Goal: Download file/media

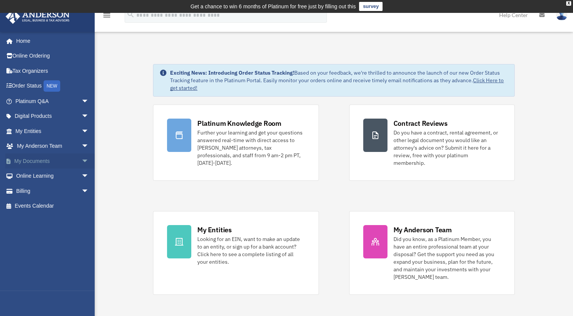
click at [41, 160] on link "My Documents arrow_drop_down" at bounding box center [52, 160] width 95 height 15
click at [81, 159] on span "arrow_drop_down" at bounding box center [88, 161] width 15 height 16
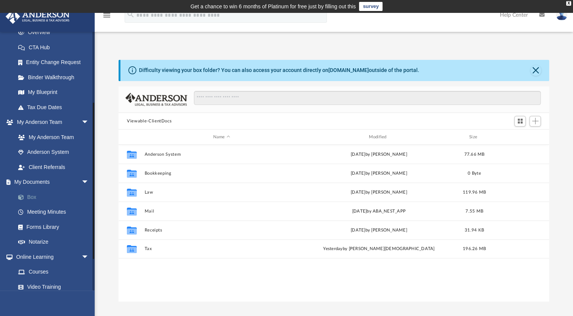
scroll to position [166, 424]
click at [35, 196] on link "Box" at bounding box center [56, 196] width 90 height 15
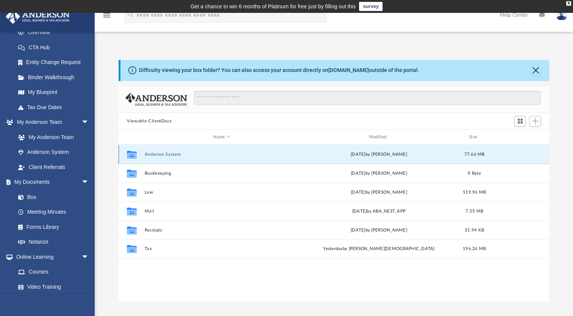
click at [145, 154] on button "Anderson System" at bounding box center [222, 154] width 154 height 5
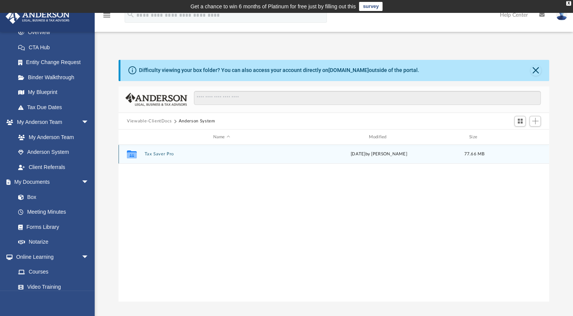
click at [146, 154] on button "Tax Saver Pro" at bounding box center [222, 153] width 154 height 5
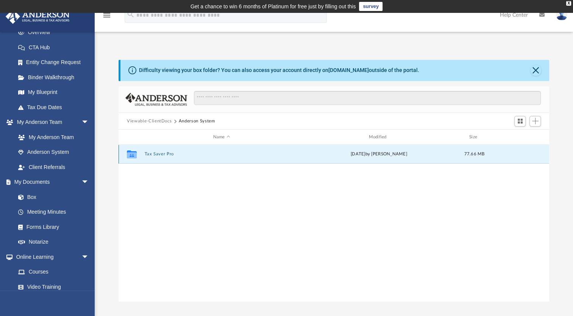
click at [146, 154] on button "Tax Saver Pro" at bounding box center [222, 153] width 154 height 5
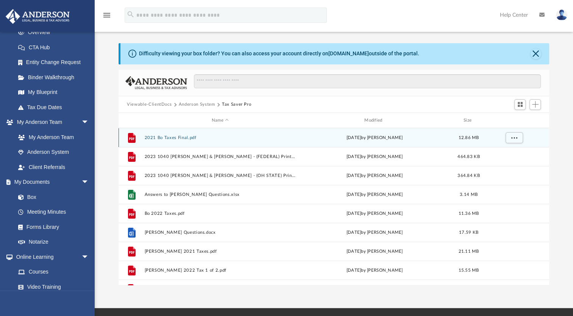
scroll to position [0, 0]
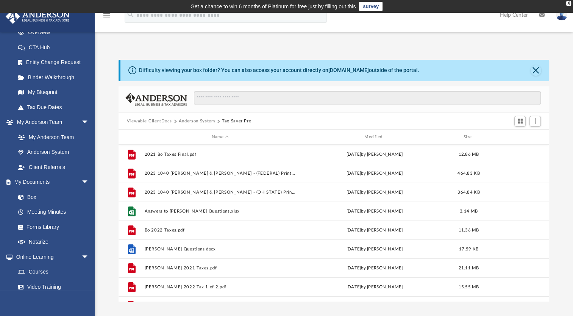
click at [197, 120] on button "Anderson System" at bounding box center [197, 121] width 36 height 7
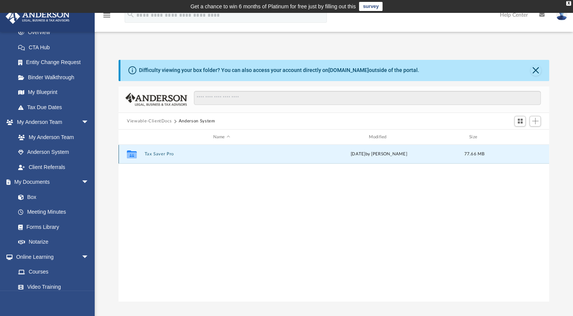
click at [155, 153] on button "Tax Saver Pro" at bounding box center [222, 153] width 154 height 5
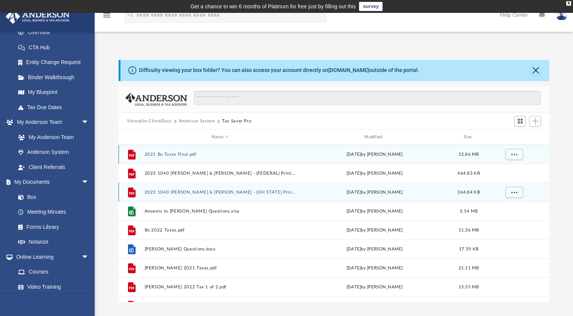
scroll to position [14, 0]
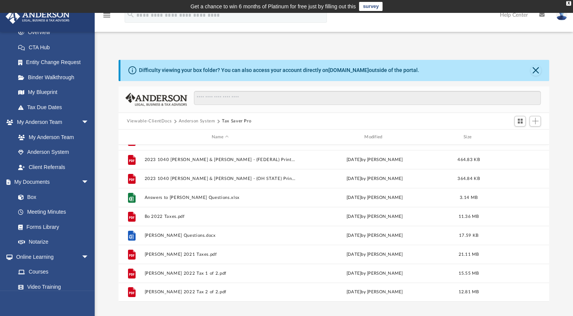
click at [200, 121] on button "Anderson System" at bounding box center [197, 121] width 36 height 7
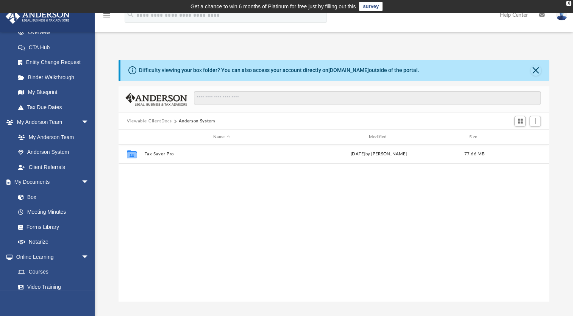
scroll to position [0, 0]
click at [151, 122] on button "Viewable-ClientDocs" at bounding box center [149, 121] width 45 height 7
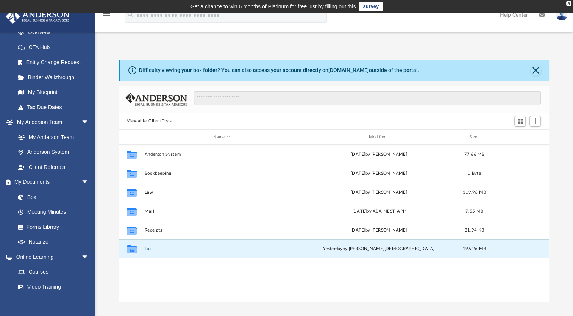
click at [196, 248] on button "Tax" at bounding box center [222, 248] width 154 height 5
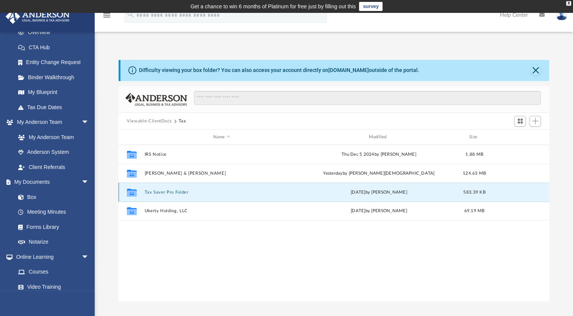
click at [182, 193] on button "Tax Saver Pro Folder" at bounding box center [222, 192] width 154 height 5
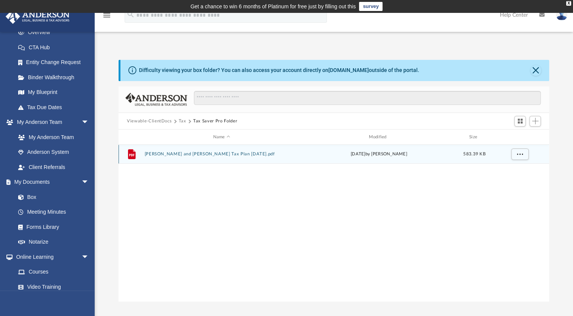
click at [187, 155] on button "Harry and Bo McKee Tax Plan 2025-02-14.pdf" at bounding box center [222, 153] width 154 height 5
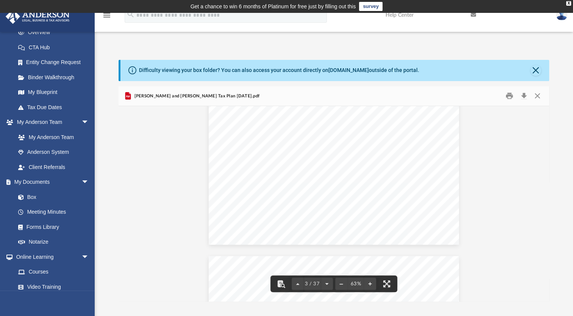
scroll to position [530, 0]
click at [512, 95] on button "Print" at bounding box center [509, 96] width 15 height 12
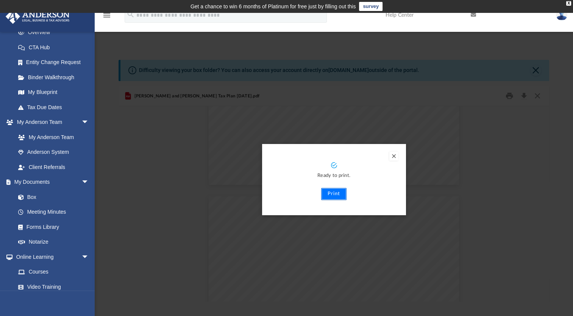
click at [334, 197] on button "Print" at bounding box center [333, 194] width 25 height 12
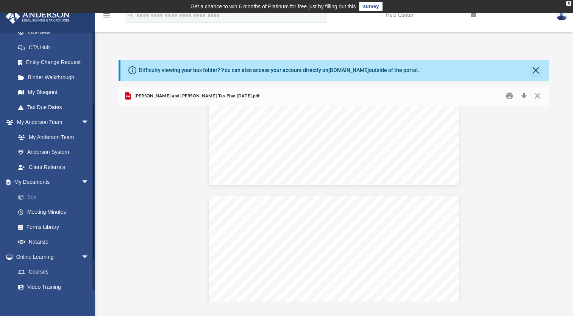
click at [36, 196] on link "Box" at bounding box center [56, 196] width 90 height 15
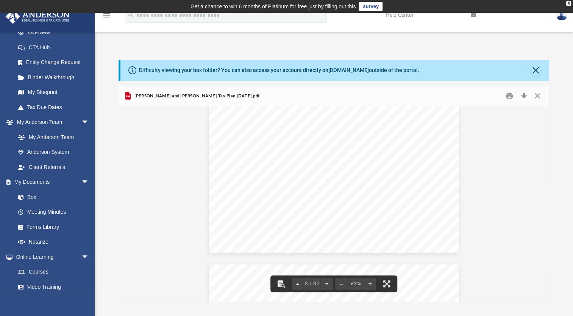
scroll to position [341, 0]
click at [538, 71] on button "Close" at bounding box center [536, 70] width 11 height 11
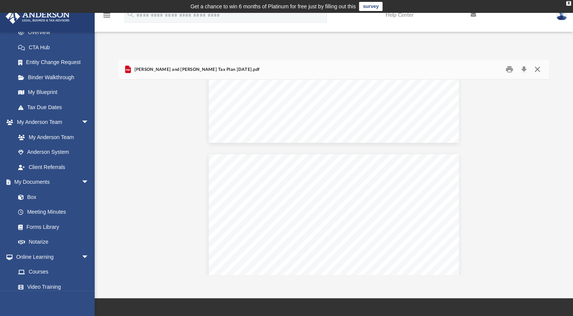
click at [539, 71] on button "Close" at bounding box center [537, 70] width 14 height 12
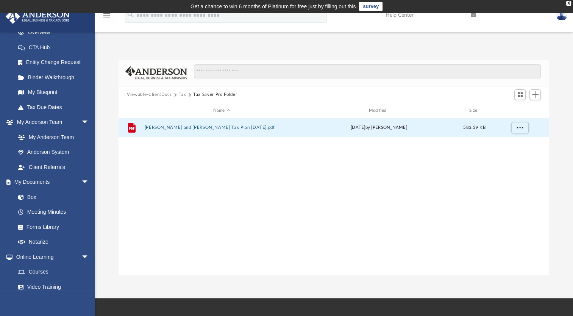
click at [182, 94] on button "Tax" at bounding box center [183, 94] width 8 height 7
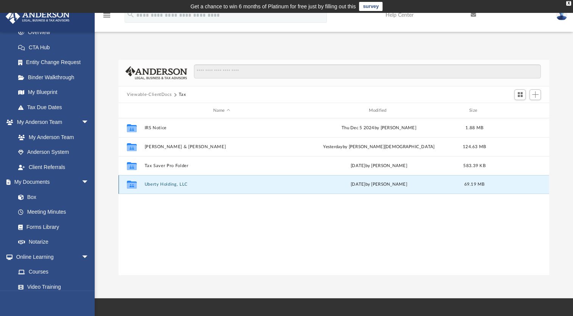
click at [169, 183] on button "Uberty Holding, LLC" at bounding box center [222, 184] width 154 height 5
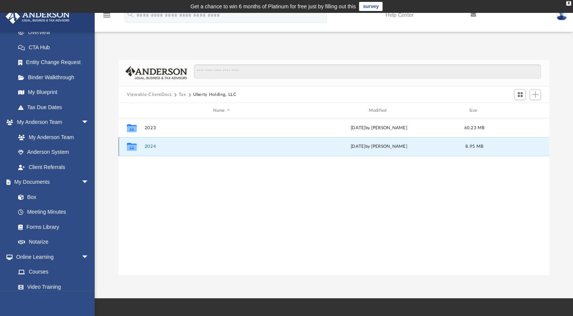
click at [180, 148] on button "2024" at bounding box center [222, 146] width 154 height 5
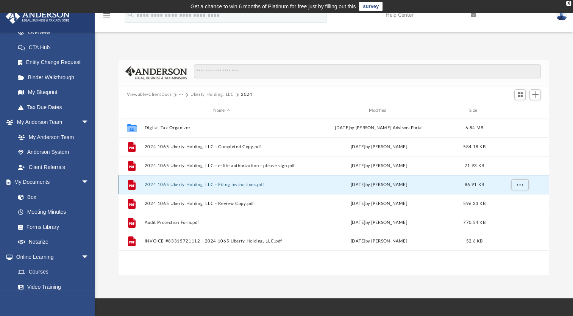
click at [220, 184] on button "2024 1065 Uberty Holding, LLC - Filing Instructions.pdf" at bounding box center [222, 184] width 154 height 5
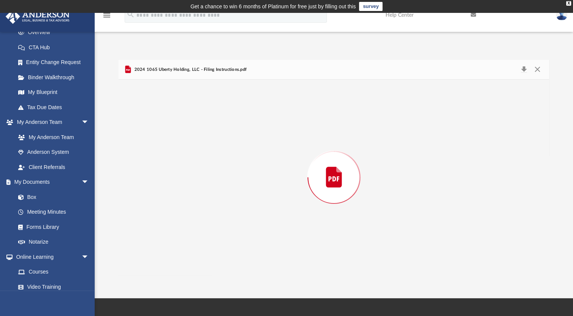
click at [220, 184] on div "Preview" at bounding box center [334, 177] width 431 height 195
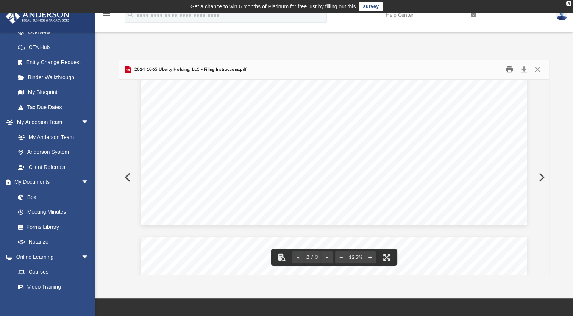
click at [510, 68] on button "Print" at bounding box center [509, 70] width 15 height 12
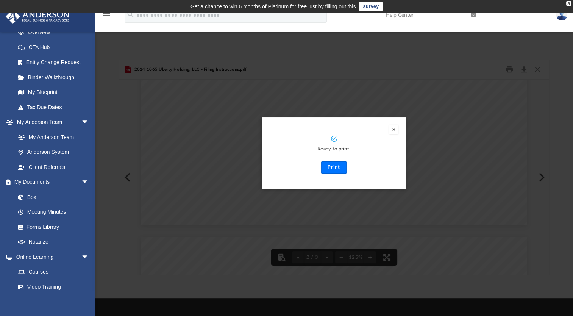
click at [338, 169] on button "Print" at bounding box center [333, 167] width 25 height 12
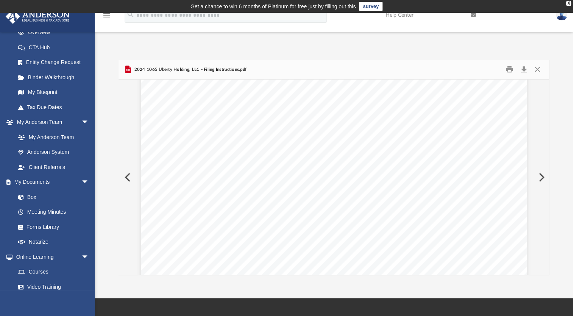
scroll to position [0, 0]
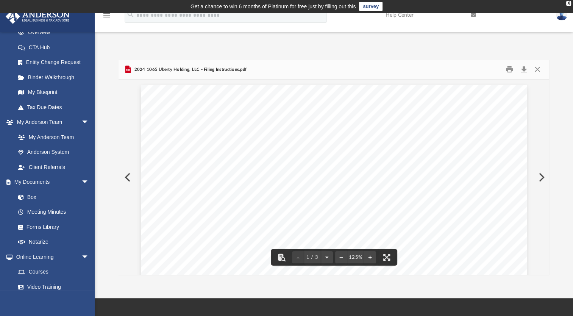
click at [127, 181] on button "Preview" at bounding box center [127, 177] width 17 height 21
click at [536, 70] on button "Close" at bounding box center [537, 70] width 14 height 12
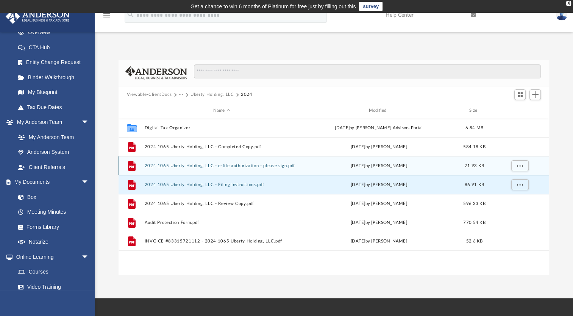
click at [226, 166] on button "2024 1065 Uberty Holding, LLC - e-file authorization - please sign.pdf" at bounding box center [222, 165] width 154 height 5
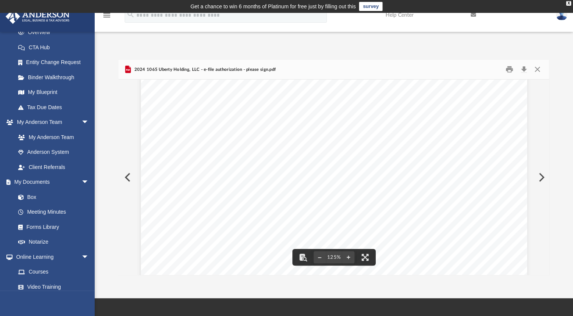
scroll to position [151, 0]
click at [507, 69] on button "Print" at bounding box center [509, 70] width 15 height 12
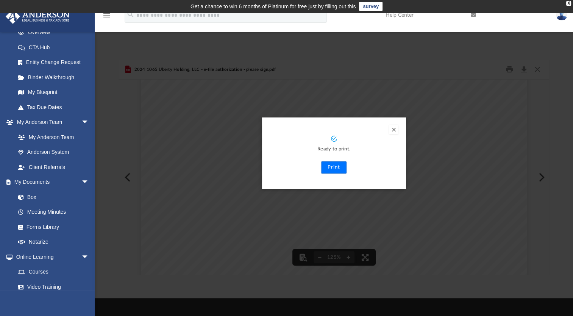
click at [336, 172] on button "Print" at bounding box center [333, 167] width 25 height 12
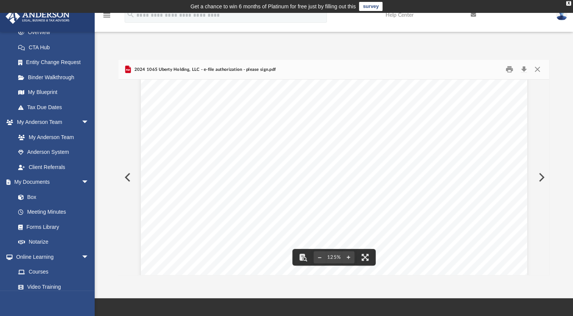
scroll to position [0, 0]
click at [130, 181] on button "Preview" at bounding box center [127, 177] width 17 height 21
click at [535, 70] on button "Close" at bounding box center [537, 70] width 14 height 12
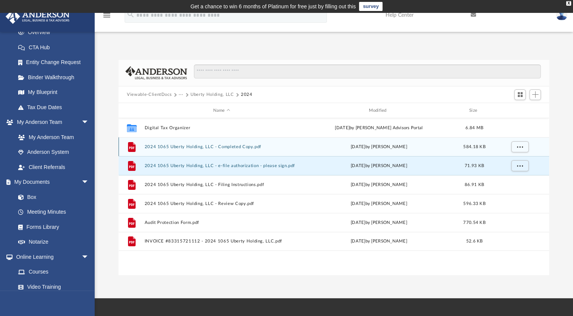
click at [286, 151] on div "File 2024 1065 Uberty Holding, LLC - Completed Copy.pdf Tue Sep 9 2025 by Jasmi…" at bounding box center [334, 146] width 431 height 19
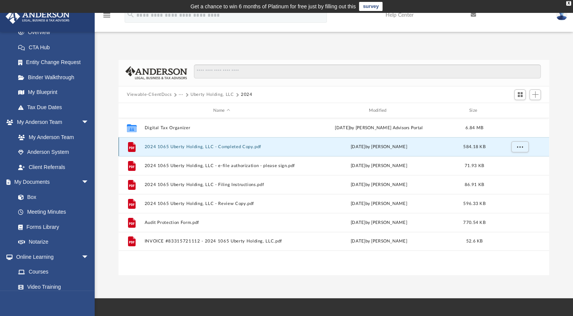
click at [275, 150] on div "File 2024 1065 Uberty Holding, LLC - Completed Copy.pdf Tue Sep 9 2025 by Jasmi…" at bounding box center [334, 146] width 431 height 19
click at [249, 148] on button "2024 1065 Uberty Holding, LLC - Completed Copy.pdf" at bounding box center [222, 146] width 154 height 5
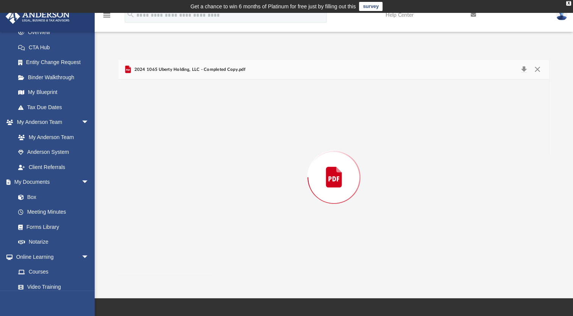
click at [249, 148] on div "Preview" at bounding box center [334, 177] width 431 height 195
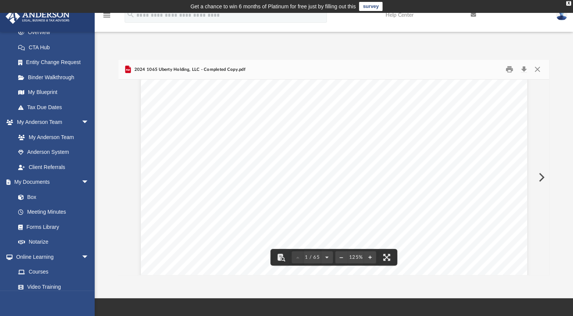
scroll to position [265, 0]
click at [506, 72] on button "Print" at bounding box center [509, 70] width 15 height 12
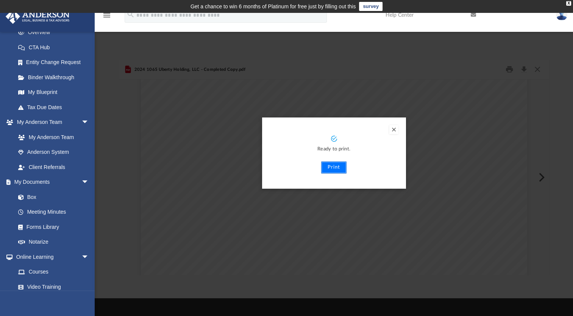
click at [335, 169] on button "Print" at bounding box center [333, 167] width 25 height 12
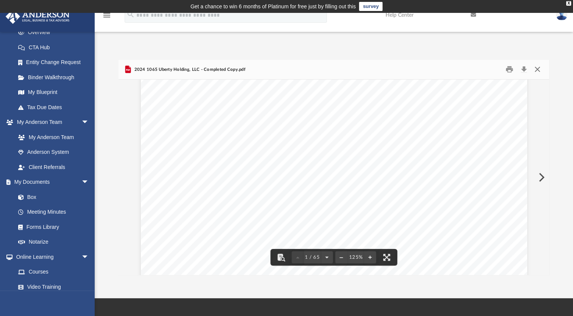
click at [536, 67] on button "Close" at bounding box center [537, 70] width 14 height 12
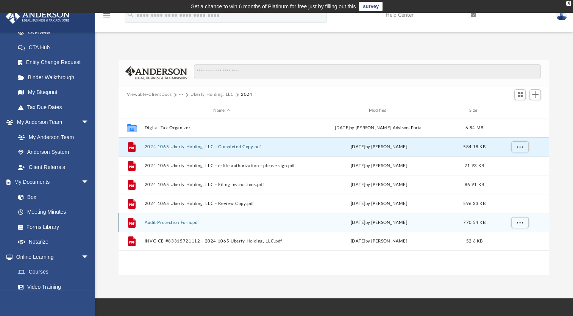
click at [193, 225] on div "File Audit Protection Form.pdf Tue Sep 2 2025 by Jasmine Splunge 770.54 KB" at bounding box center [334, 222] width 431 height 19
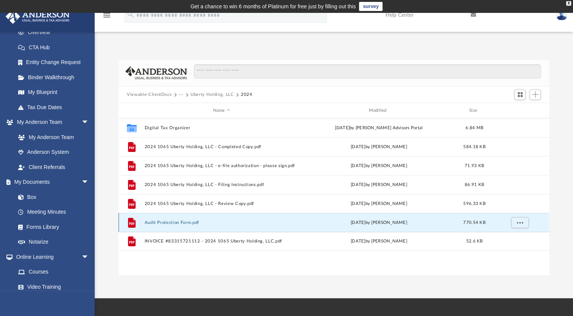
click at [193, 225] on div "File Audit Protection Form.pdf Tue Sep 2 2025 by Jasmine Splunge 770.54 KB" at bounding box center [334, 222] width 431 height 19
click at [194, 223] on button "Audit Protection Form.pdf" at bounding box center [222, 222] width 154 height 5
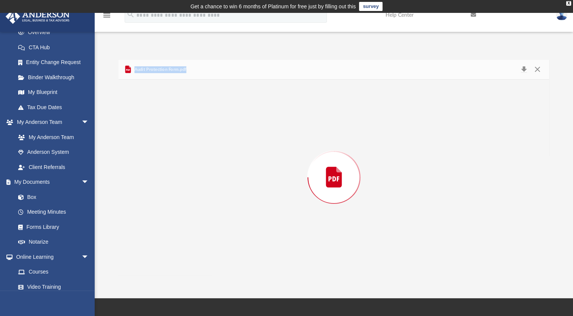
click at [194, 223] on div "Preview" at bounding box center [334, 177] width 431 height 195
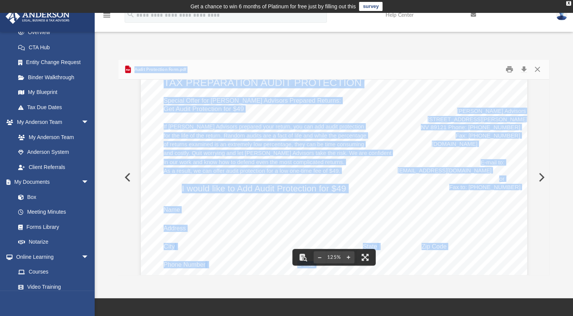
scroll to position [38, 0]
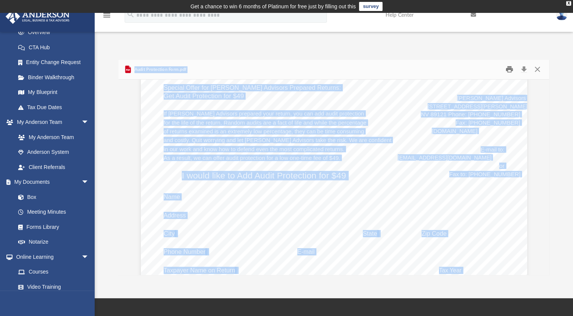
click at [509, 70] on button "Print" at bounding box center [509, 70] width 15 height 12
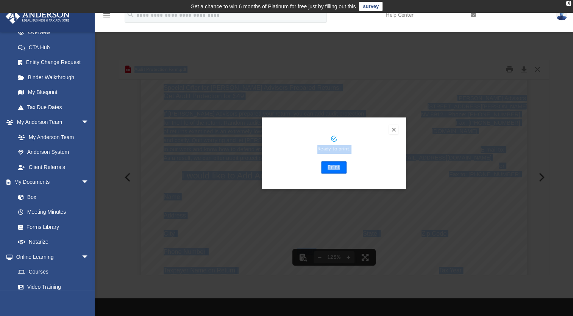
click at [339, 169] on button "Print" at bounding box center [333, 167] width 25 height 12
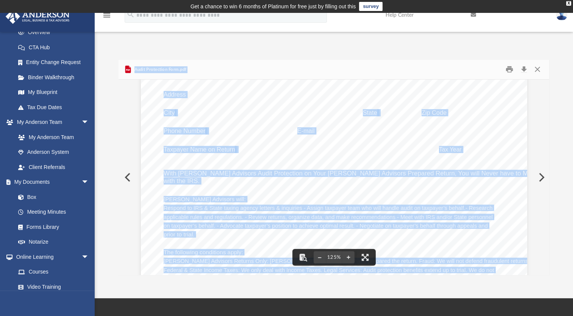
scroll to position [189, 0]
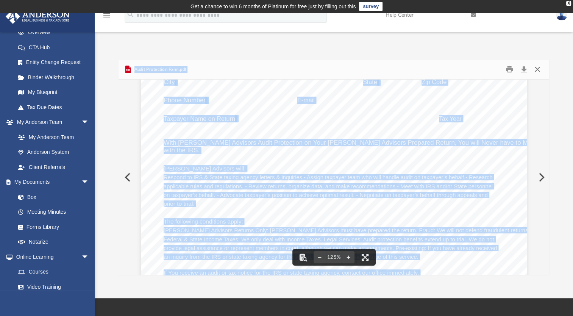
click at [536, 71] on button "Close" at bounding box center [537, 70] width 14 height 12
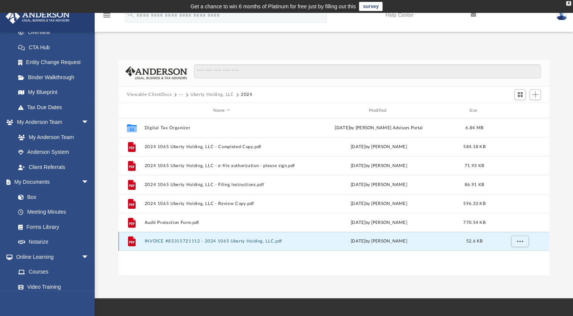
click at [229, 242] on button "INVOICE #83315721112 - 2024 1065 Uberty Holding, LLC.pdf" at bounding box center [222, 241] width 154 height 5
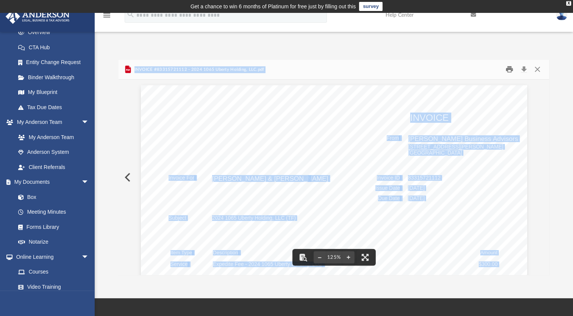
click at [510, 70] on button "Print" at bounding box center [509, 70] width 15 height 12
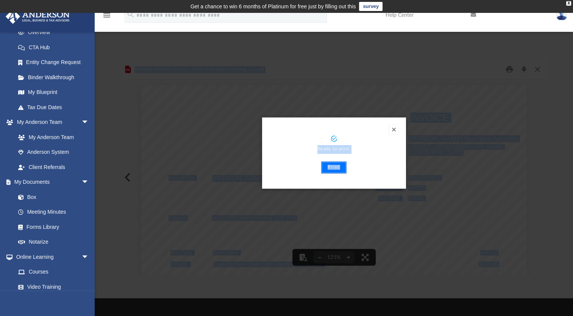
click at [335, 168] on button "Print" at bounding box center [333, 167] width 25 height 12
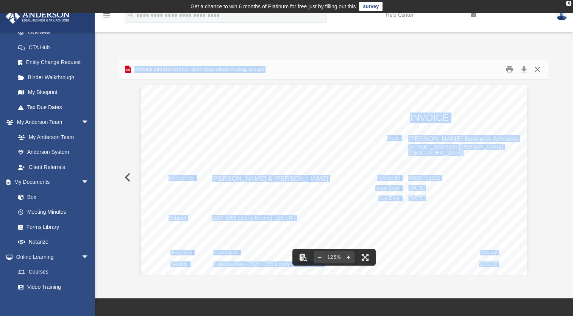
click at [538, 69] on button "Close" at bounding box center [537, 70] width 14 height 12
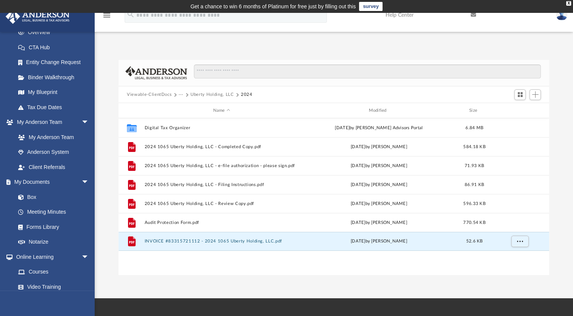
click at [178, 93] on span "Viewable-ClientDocs" at bounding box center [153, 94] width 52 height 7
click at [179, 94] on button "···" at bounding box center [181, 94] width 5 height 7
click at [195, 93] on button "Uberty Holding, LLC" at bounding box center [211, 94] width 43 height 7
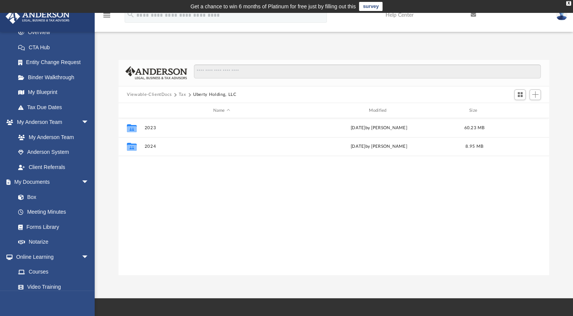
click at [182, 92] on button "Tax" at bounding box center [183, 94] width 8 height 7
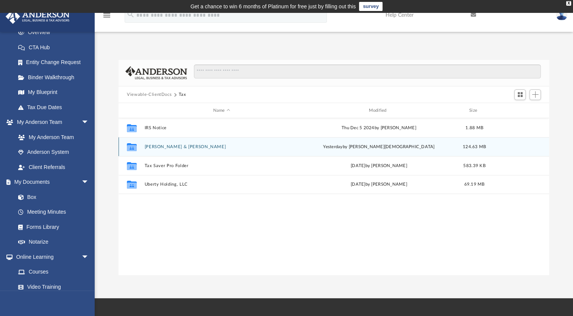
click at [195, 148] on button "McKee, Harry & Xiao-McKee, Bo" at bounding box center [222, 146] width 154 height 5
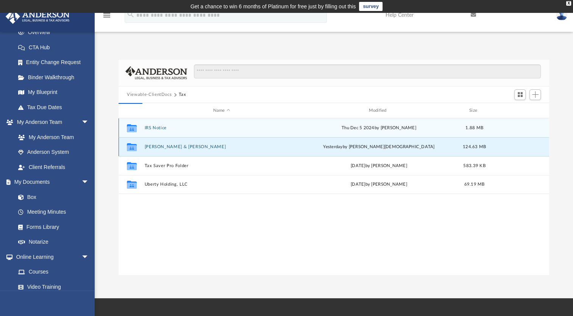
click at [195, 148] on button "McKee, Harry & Xiao-McKee, Bo" at bounding box center [222, 146] width 154 height 5
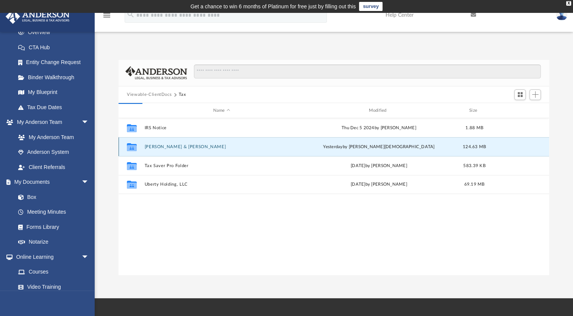
click at [195, 148] on button "McKee, Harry & Xiao-McKee, Bo" at bounding box center [222, 146] width 154 height 5
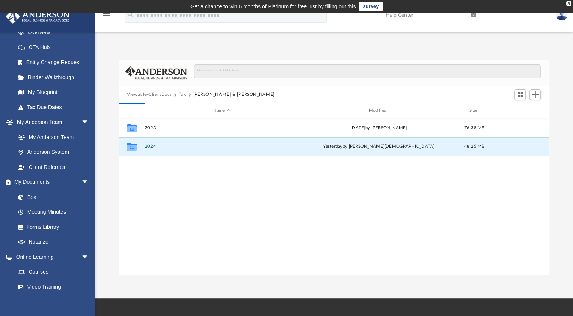
click at [195, 148] on button "2024" at bounding box center [222, 146] width 154 height 5
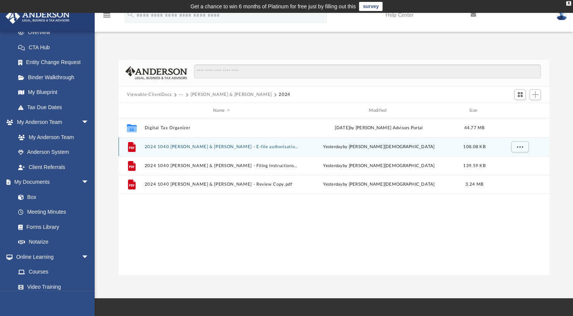
click at [320, 147] on div "yesterday by Oshee Jain" at bounding box center [379, 147] width 154 height 7
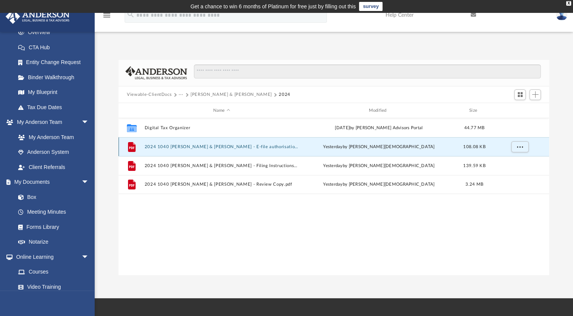
click at [320, 147] on div "yesterday by Oshee Jain" at bounding box center [379, 147] width 154 height 7
drag, startPoint x: 320, startPoint y: 147, endPoint x: 389, endPoint y: 150, distance: 69.0
click at [389, 150] on div "File 2024 1040 McKee, Harry & Xiao-McKee, Bo - E-file authorisation - please si…" at bounding box center [334, 146] width 431 height 19
click at [381, 146] on div "yesterday by Oshee Jain" at bounding box center [379, 147] width 154 height 7
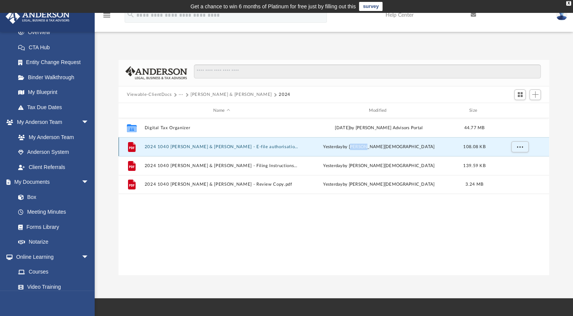
click at [381, 146] on div "yesterday by Oshee Jain" at bounding box center [379, 147] width 154 height 7
click at [144, 147] on div "File 2024 1040 McKee, Harry & Xiao-McKee, Bo - E-file authorisation - please si…" at bounding box center [334, 146] width 431 height 19
click at [159, 148] on button "2024 1040 McKee, Harry & Xiao-McKee, Bo - E-file authorisation - please sign.pdf" at bounding box center [222, 146] width 154 height 5
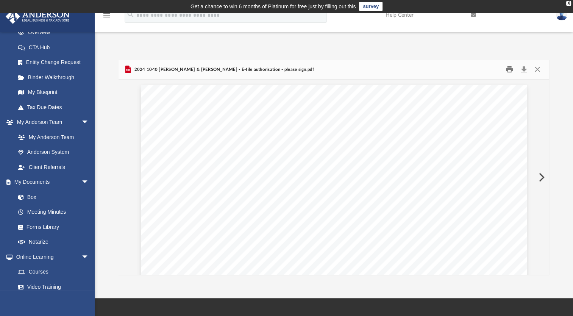
click at [511, 70] on button "Print" at bounding box center [509, 70] width 15 height 12
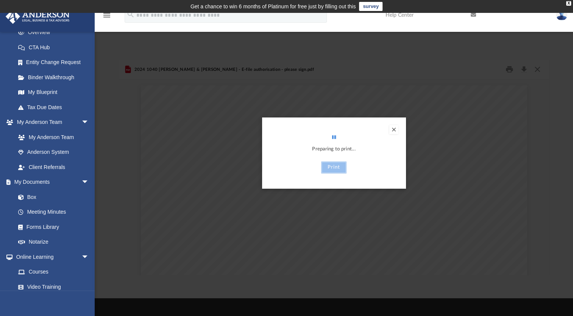
click at [333, 168] on button "Print" at bounding box center [333, 167] width 25 height 12
click at [335, 169] on button "Print" at bounding box center [333, 167] width 25 height 12
click at [334, 167] on button "Print" at bounding box center [333, 167] width 25 height 12
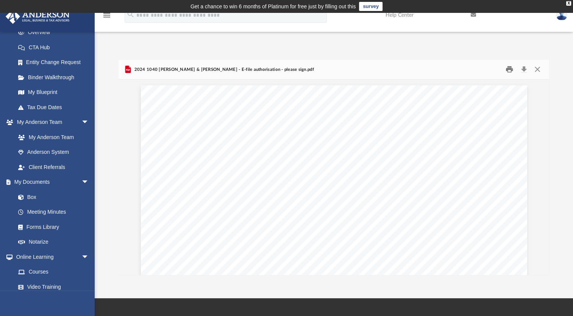
click at [509, 70] on button "Print" at bounding box center [509, 70] width 15 height 12
click at [539, 70] on button "Close" at bounding box center [537, 70] width 14 height 12
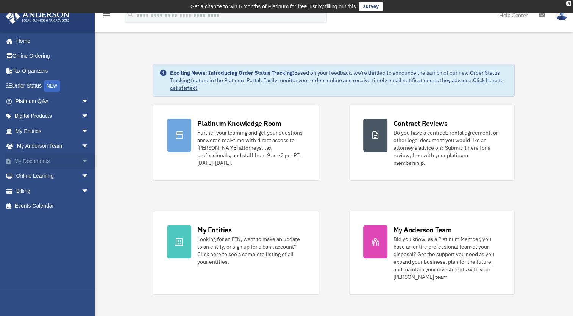
click at [35, 162] on link "My Documents arrow_drop_down" at bounding box center [52, 160] width 95 height 15
click at [81, 162] on span "arrow_drop_down" at bounding box center [88, 161] width 15 height 16
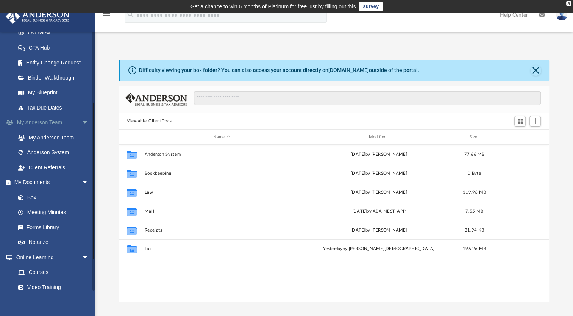
scroll to position [114, 0]
click at [36, 199] on link "Box" at bounding box center [56, 196] width 90 height 15
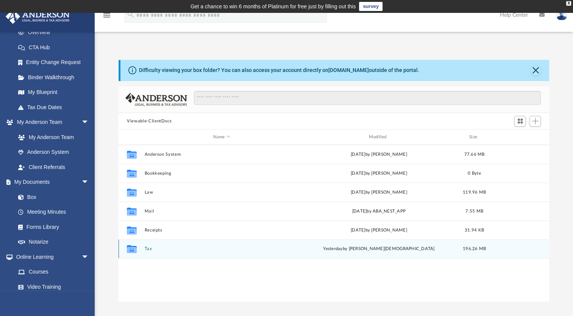
click at [169, 249] on button "Tax" at bounding box center [222, 248] width 154 height 5
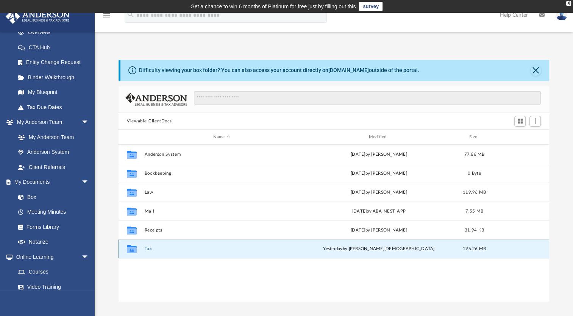
click at [169, 249] on button "Tax" at bounding box center [222, 248] width 154 height 5
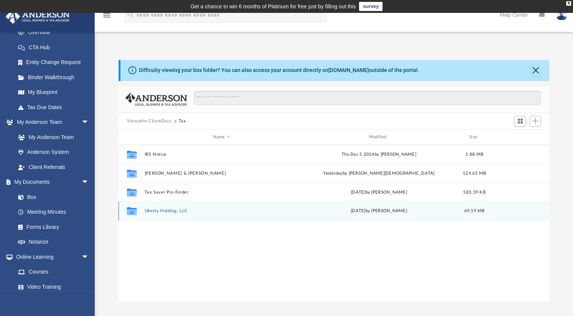
click at [349, 212] on div "Tue Sep 9 2025 by Jasmine Splunge" at bounding box center [379, 211] width 154 height 7
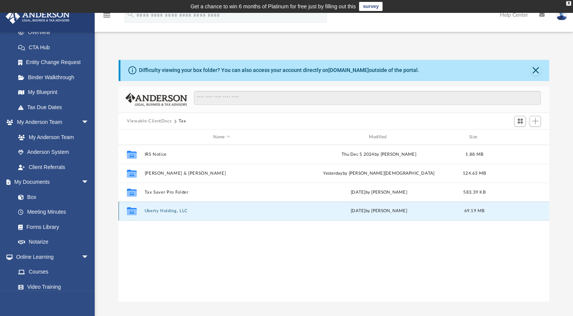
click at [182, 208] on div "Collaborated Folder Uberty Holding, LLC [DATE] by [PERSON_NAME] 69.19 MB" at bounding box center [334, 210] width 431 height 19
click at [179, 210] on button "Uberty Holding, LLC" at bounding box center [222, 210] width 154 height 5
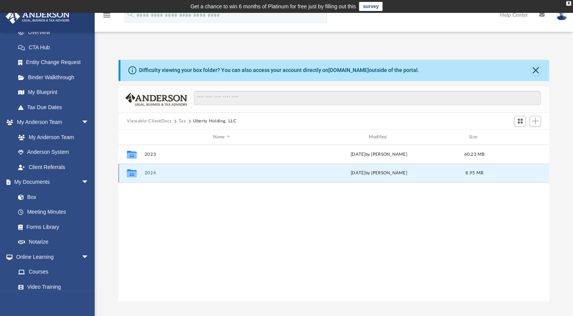
click at [156, 172] on button "2024" at bounding box center [222, 172] width 154 height 5
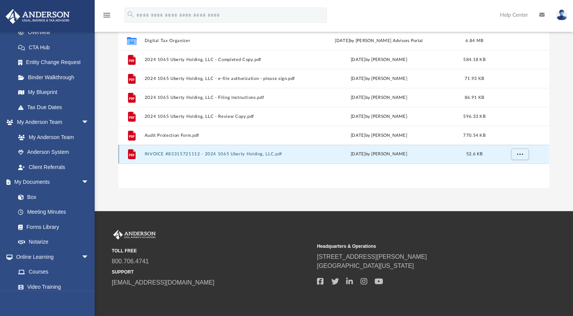
click at [245, 153] on button "INVOICE #83315721112 - 2024 1065 Uberty Holding, LLC.pdf" at bounding box center [222, 153] width 154 height 5
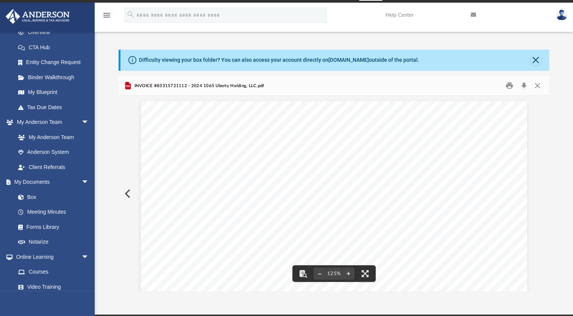
scroll to position [0, 0]
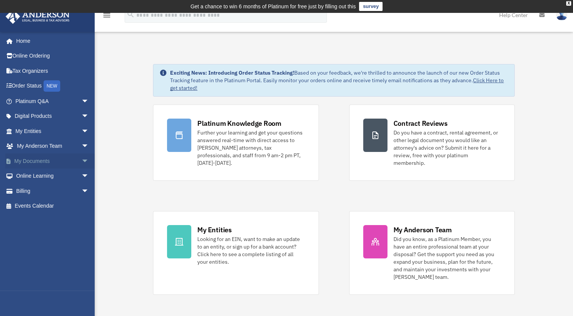
click at [81, 161] on span "arrow_drop_down" at bounding box center [88, 161] width 15 height 16
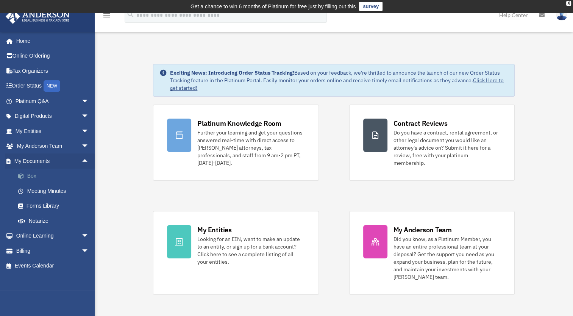
click at [31, 176] on link "Box" at bounding box center [56, 176] width 90 height 15
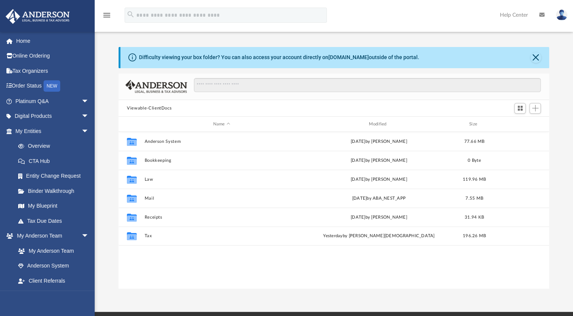
scroll to position [166, 424]
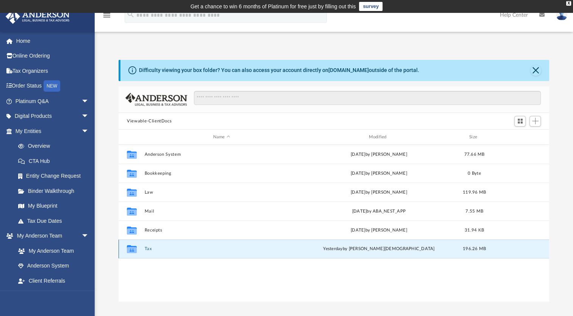
click at [165, 246] on button "Tax" at bounding box center [222, 248] width 154 height 5
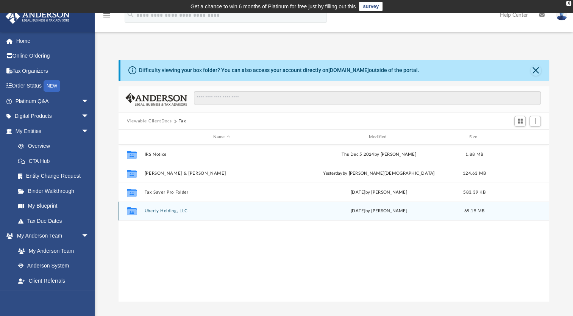
click at [186, 211] on button "Uberty Holding, LLC" at bounding box center [222, 210] width 154 height 5
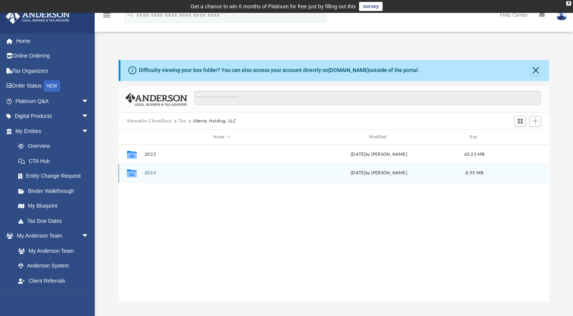
click at [229, 177] on div "Collaborated Folder 2024 [DATE] by [PERSON_NAME] 8.95 MB" at bounding box center [334, 173] width 431 height 19
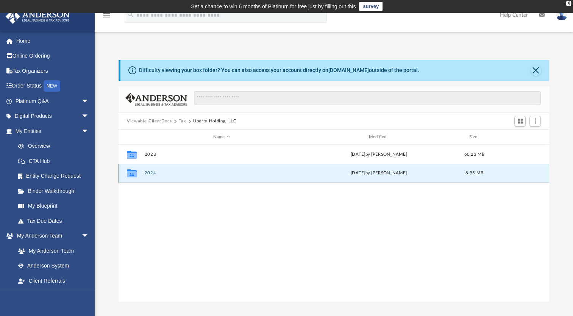
click at [229, 177] on div "Collaborated Folder 2024 [DATE] by [PERSON_NAME] 8.95 MB" at bounding box center [334, 173] width 431 height 19
click at [295, 197] on div "Collaborated Folder 2023 [DATE] by [PERSON_NAME] 60.23 MB Collaborated Folder 2…" at bounding box center [334, 223] width 431 height 157
click at [147, 171] on button "2024" at bounding box center [222, 172] width 154 height 5
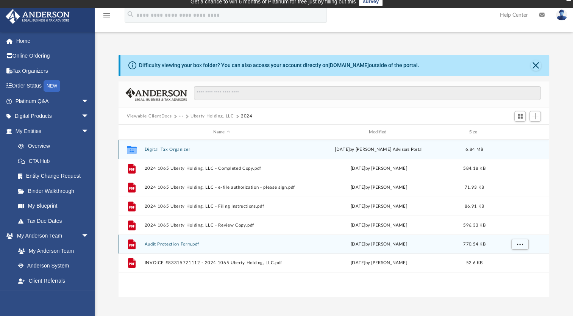
scroll to position [38, 0]
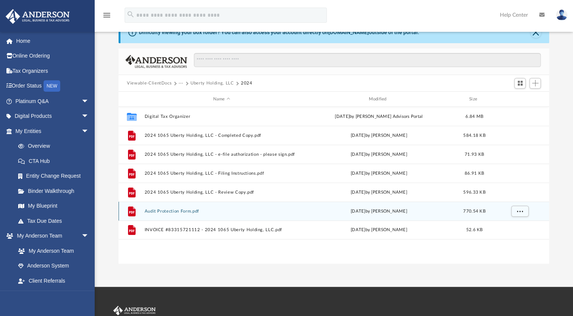
click at [186, 210] on button "Audit Protection Form.pdf" at bounding box center [222, 211] width 154 height 5
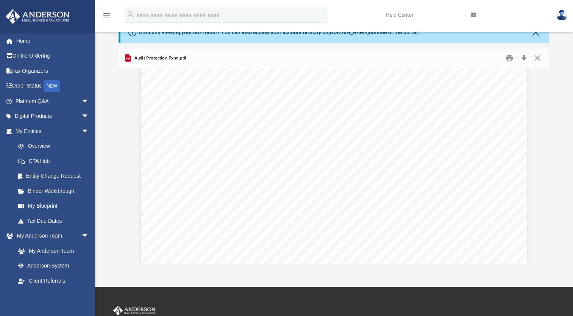
scroll to position [0, 0]
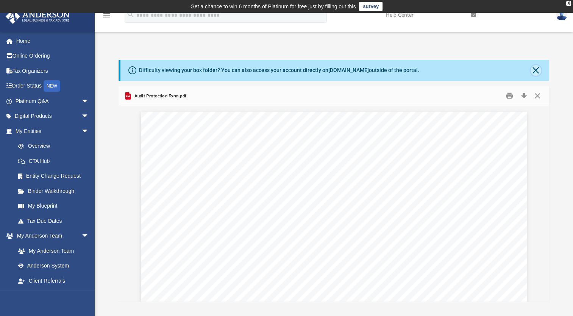
click at [535, 68] on button "Close" at bounding box center [536, 70] width 11 height 11
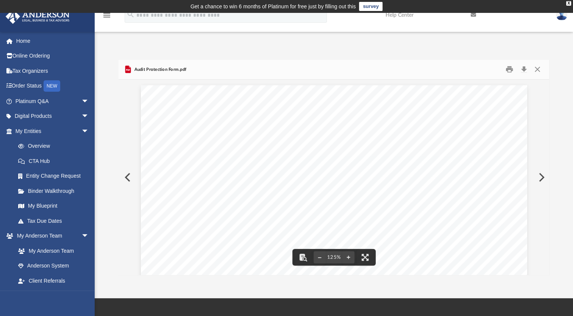
click at [129, 180] on button "Preview" at bounding box center [127, 177] width 17 height 21
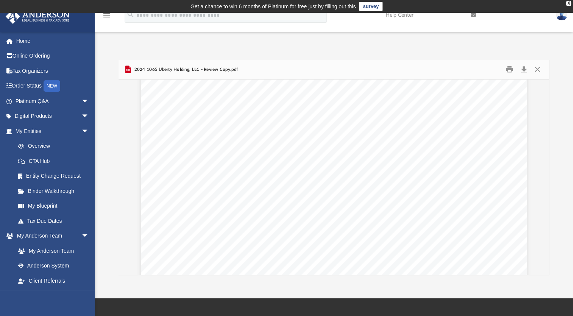
scroll to position [682, 0]
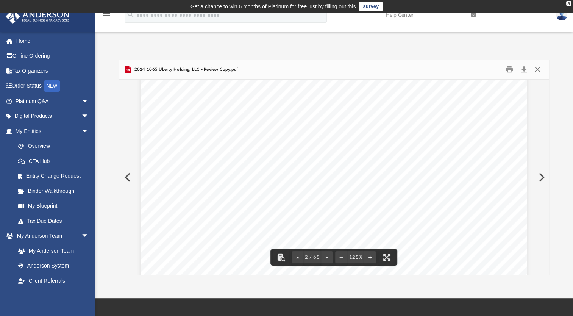
click at [536, 69] on button "Close" at bounding box center [537, 70] width 14 height 12
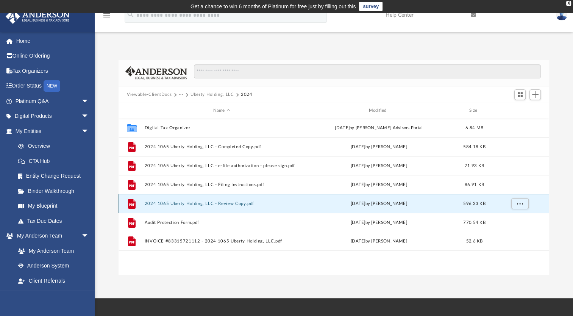
click at [195, 205] on button "2024 1065 Uberty Holding, LLC - Review Copy.pdf" at bounding box center [222, 203] width 154 height 5
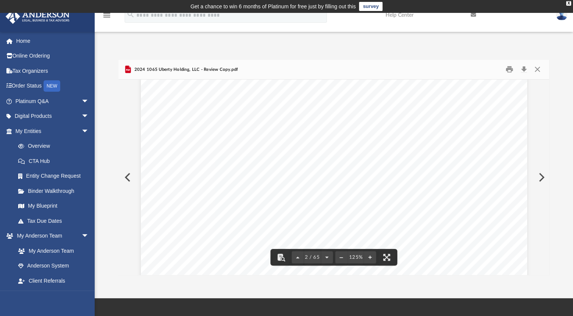
scroll to position [587, 0]
click at [539, 67] on button "Close" at bounding box center [537, 70] width 14 height 12
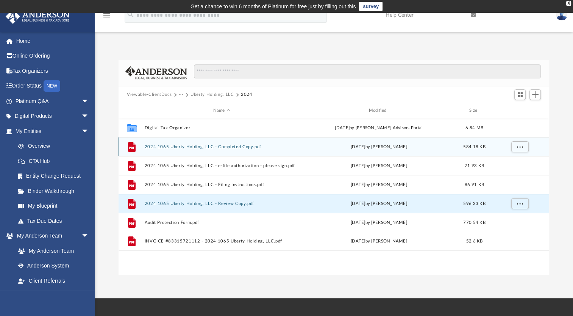
click at [248, 148] on button "2024 1065 Uberty Holding, LLC - Completed Copy.pdf" at bounding box center [222, 146] width 154 height 5
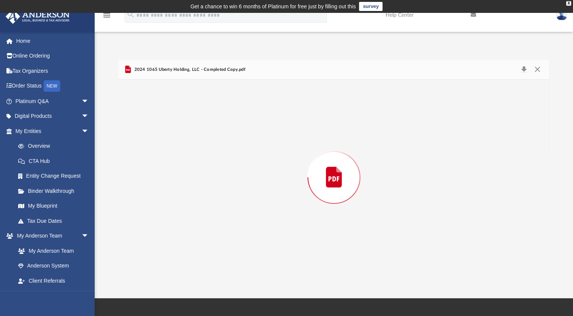
click at [248, 148] on div "Preview" at bounding box center [334, 177] width 431 height 195
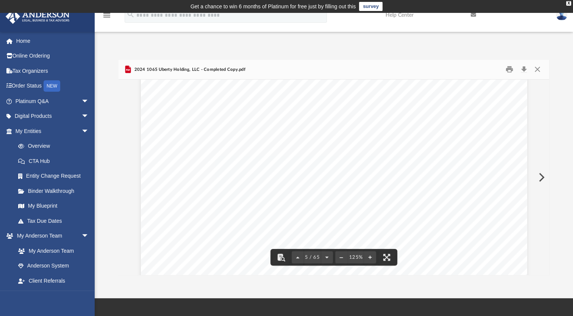
scroll to position [2287, 0]
drag, startPoint x: 546, startPoint y: 103, endPoint x: 546, endPoint y: 87, distance: 16.7
click at [546, 87] on div "Viewable-ClientDocs ··· Uberty Holding, LLC 2024 Name Modified Size Collaborate…" at bounding box center [334, 167] width 431 height 215
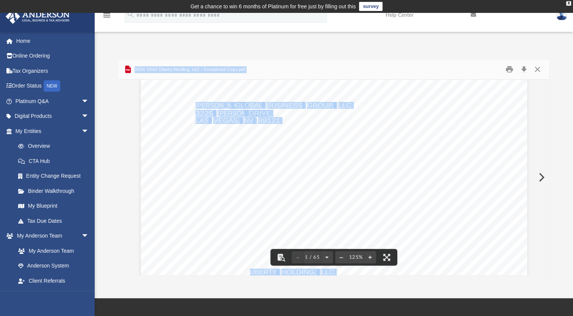
scroll to position [0, 0]
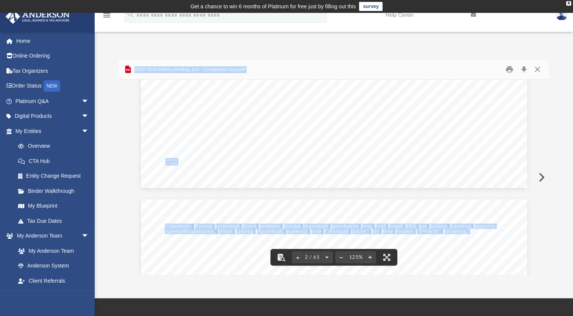
scroll to position [492, 0]
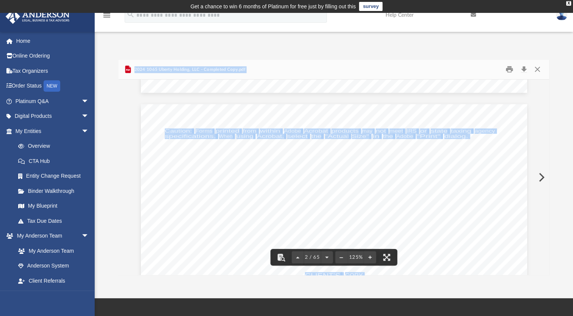
drag, startPoint x: 437, startPoint y: 197, endPoint x: 388, endPoint y: 134, distance: 80.7
click at [388, 134] on span "the" at bounding box center [388, 136] width 10 height 5
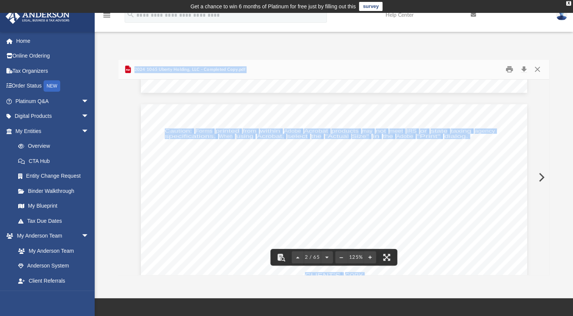
click at [226, 72] on span "2024 1065 Uberty Holding, LLC - Completed Copy.pdf" at bounding box center [189, 69] width 113 height 7
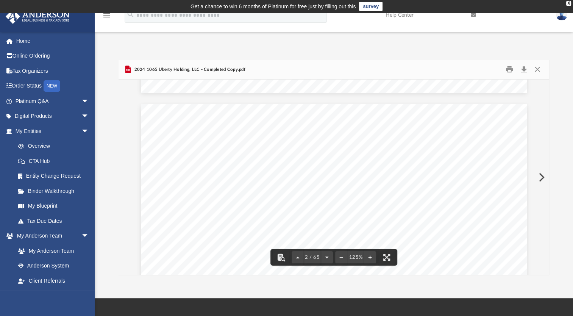
drag, startPoint x: 226, startPoint y: 72, endPoint x: 379, endPoint y: 161, distance: 177.1
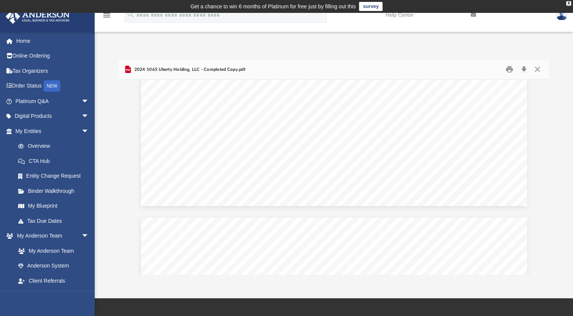
scroll to position [15489, 0]
drag, startPoint x: 307, startPoint y: 129, endPoint x: 523, endPoint y: 71, distance: 224.1
click at [523, 71] on button "Download" at bounding box center [524, 70] width 14 height 12
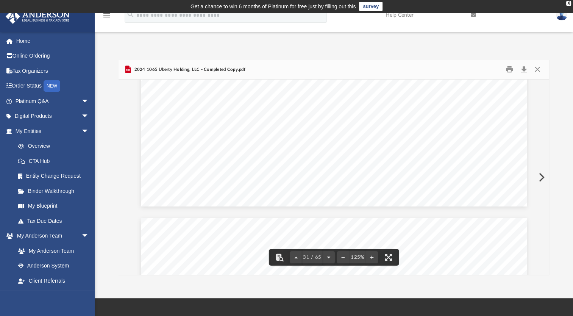
click at [526, 72] on button "Download" at bounding box center [524, 70] width 14 height 12
click at [523, 71] on button "Download" at bounding box center [524, 70] width 14 height 12
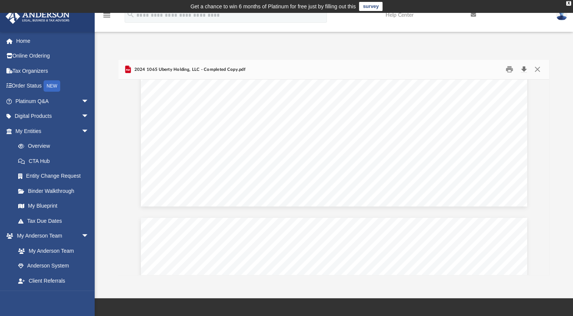
click at [524, 67] on button "Download" at bounding box center [524, 70] width 14 height 12
click at [567, 3] on div "X" at bounding box center [568, 3] width 5 height 5
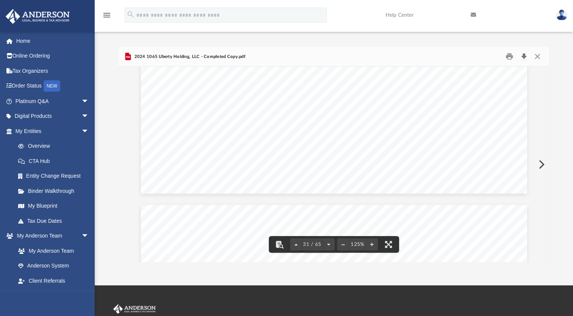
click at [521, 57] on button "Download" at bounding box center [524, 57] width 14 height 12
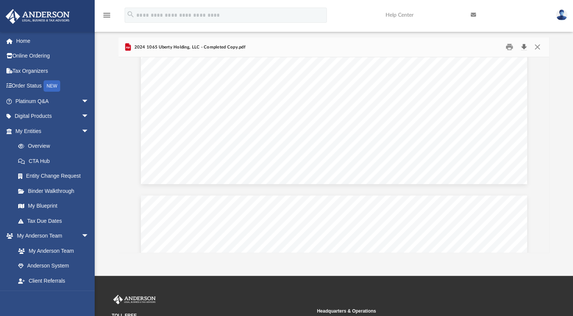
scroll to position [0, 0]
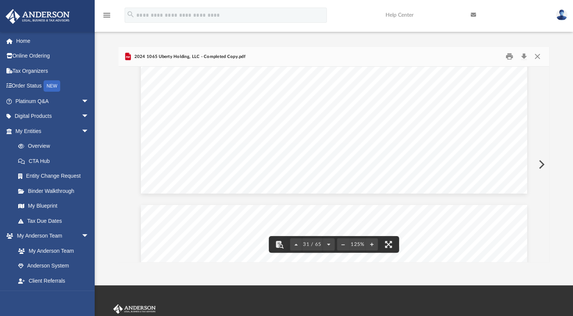
drag, startPoint x: 545, startPoint y: 158, endPoint x: 546, endPoint y: 151, distance: 6.9
click at [546, 151] on div "}}}}}}}}}}}}}}}}}}} }}}}}}}}}} UBERTY HOLDING, LLC 93-2839220 ~~~~~~~~~~~~~~~~~…" at bounding box center [334, 164] width 431 height 195
drag, startPoint x: 547, startPoint y: 157, endPoint x: 545, endPoint y: 96, distance: 61.0
click at [545, 96] on div "}}}}}}}}}}}}}}}}}}} }}}}}}}}}} UBERTY HOLDING, LLC 93-2839220 ~~~~~~~~~~~~~~~~~…" at bounding box center [334, 164] width 431 height 195
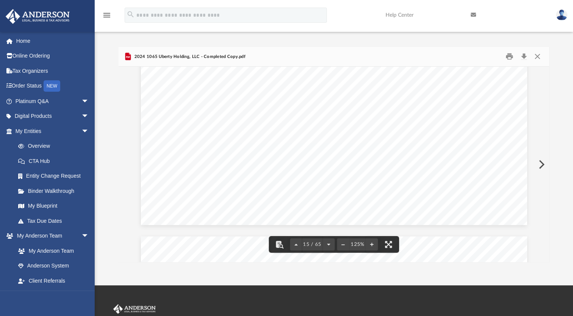
scroll to position [7504, 0]
click at [537, 57] on button "Close" at bounding box center [537, 57] width 14 height 12
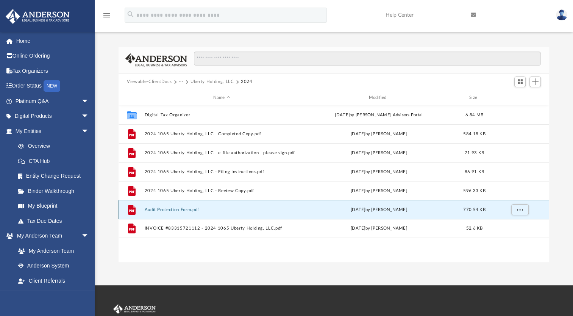
click at [190, 208] on button "Audit Protection Form.pdf" at bounding box center [222, 209] width 154 height 5
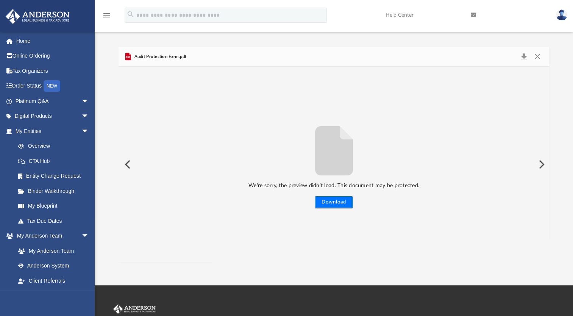
click at [330, 201] on button "Download" at bounding box center [333, 202] width 37 height 12
click at [126, 165] on button "Preview" at bounding box center [127, 164] width 17 height 21
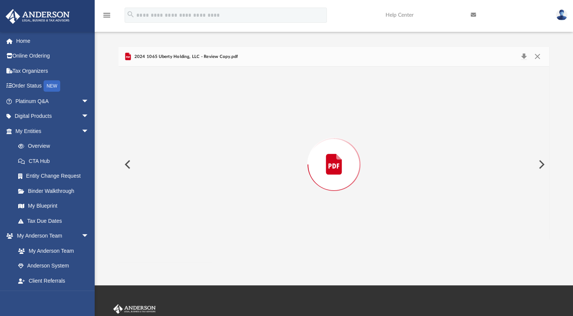
click at [126, 165] on button "Preview" at bounding box center [127, 164] width 17 height 21
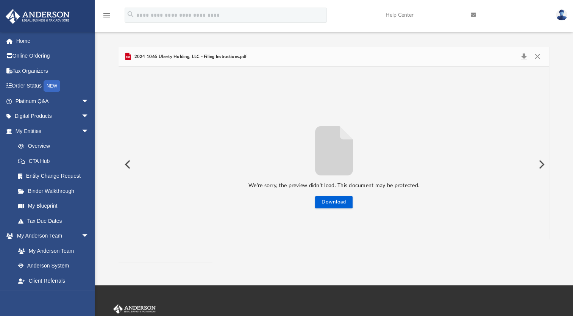
click at [127, 163] on button "Preview" at bounding box center [127, 164] width 17 height 21
click at [536, 55] on button "Close" at bounding box center [537, 57] width 14 height 11
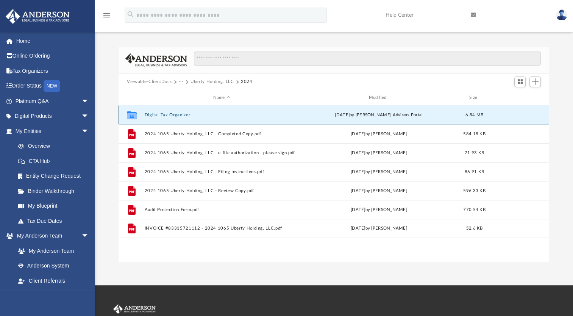
click at [175, 116] on button "Digital Tax Organizer" at bounding box center [222, 114] width 154 height 5
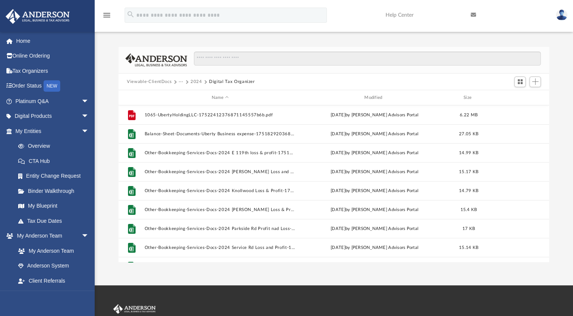
click at [194, 82] on button "2024" at bounding box center [196, 81] width 12 height 7
click at [194, 81] on button "2024" at bounding box center [196, 81] width 12 height 7
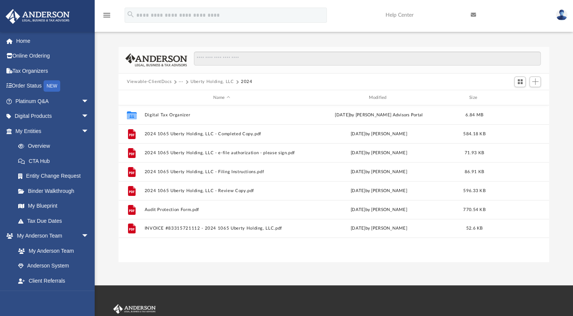
click at [184, 81] on span "···" at bounding box center [185, 81] width 12 height 7
click at [181, 81] on button "···" at bounding box center [181, 81] width 5 height 7
click at [157, 81] on button "Viewable-ClientDocs" at bounding box center [149, 81] width 45 height 7
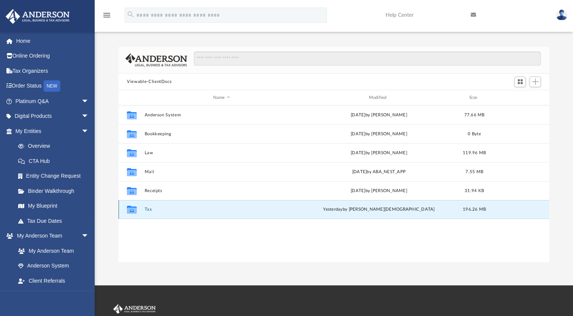
click at [154, 208] on button "Tax" at bounding box center [222, 209] width 154 height 5
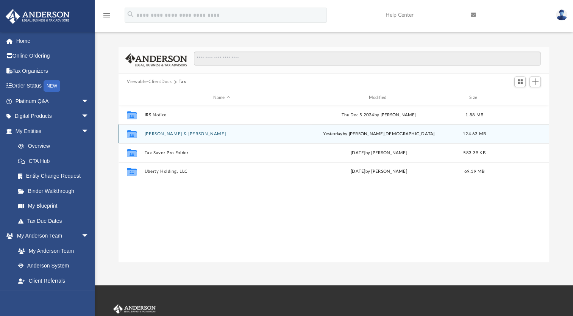
click at [193, 134] on button "McKee, Harry & Xiao-McKee, Bo" at bounding box center [222, 133] width 154 height 5
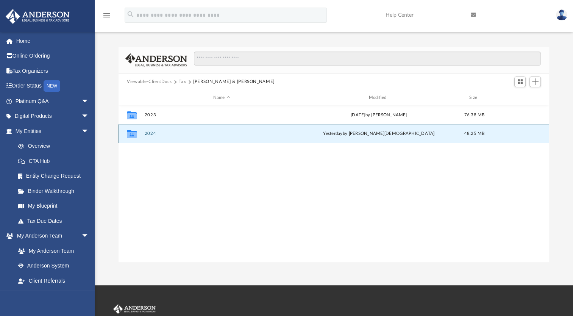
click at [188, 133] on button "2024" at bounding box center [222, 133] width 154 height 5
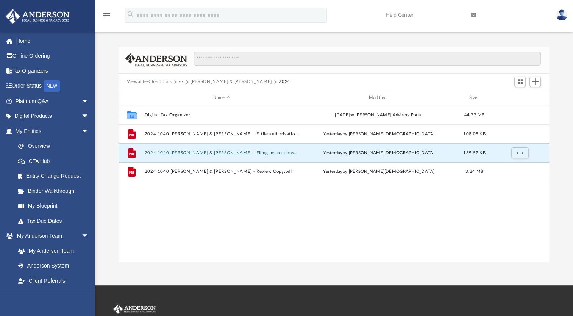
click at [262, 151] on button "2024 1040 McKee, Harry & Xiao-McKee, Bo - Filing Instructions.pdf" at bounding box center [222, 152] width 154 height 5
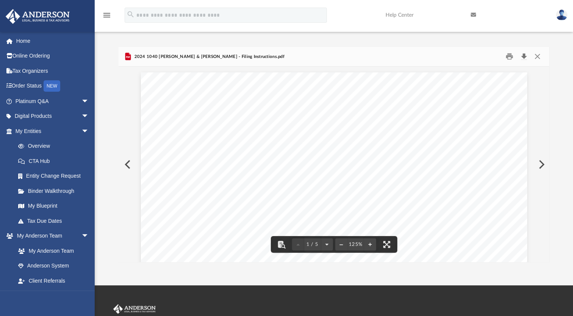
click at [525, 54] on button "Download" at bounding box center [524, 57] width 14 height 12
click at [128, 168] on button "Preview" at bounding box center [127, 164] width 17 height 21
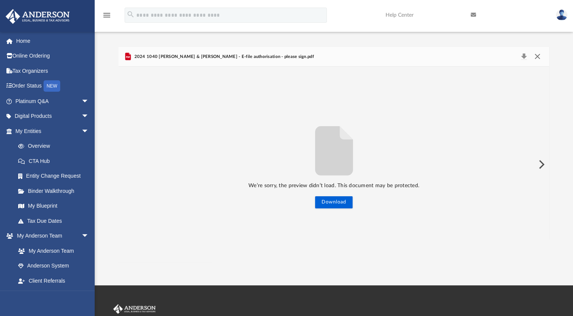
click at [539, 57] on button "Close" at bounding box center [537, 57] width 14 height 11
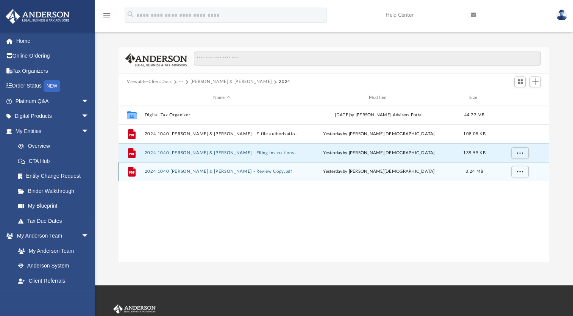
click at [242, 171] on button "2024 1040 McKee, Harry & Xiao-McKee, Bo - Review Copy.pdf" at bounding box center [222, 171] width 154 height 5
